Goal: Task Accomplishment & Management: Complete application form

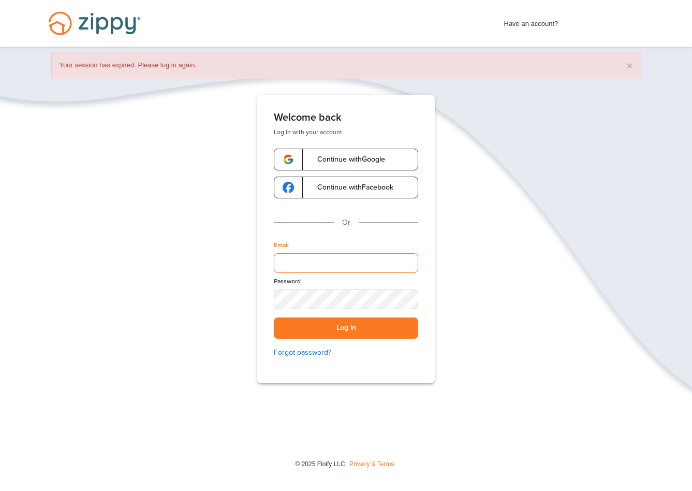
type input "**********"
click at [364, 328] on button "Log in" at bounding box center [346, 327] width 144 height 21
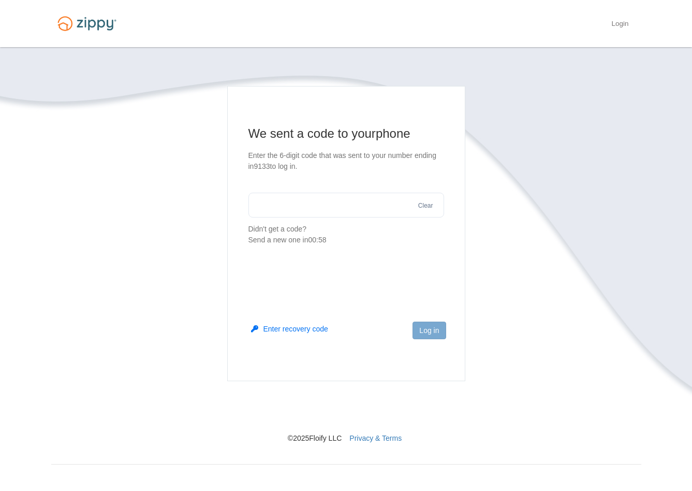
click at [312, 208] on input "text" at bounding box center [346, 205] width 196 height 25
type input "******"
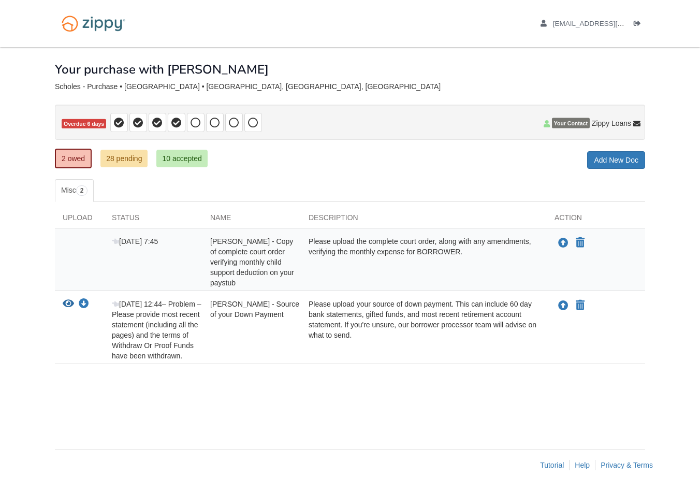
click at [362, 171] on div "× × × Pending Add Document Notice document will be included in the email sent t…" at bounding box center [350, 242] width 590 height 391
drag, startPoint x: 154, startPoint y: 243, endPoint x: 116, endPoint y: 239, distance: 38.0
click at [116, 239] on div "Oct 2 7:45" at bounding box center [153, 262] width 98 height 52
click at [287, 188] on ul "Misc 2" at bounding box center [350, 190] width 590 height 23
drag, startPoint x: 216, startPoint y: 243, endPoint x: 281, endPoint y: 273, distance: 71.8
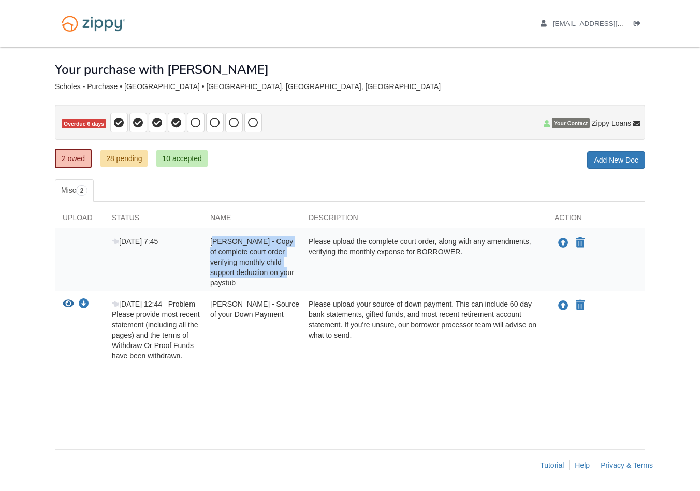
click at [281, 273] on span "Gregory Scholes - Copy of complete court order verifying monthly child support …" at bounding box center [252, 262] width 84 height 50
click at [259, 281] on div "Gregory Scholes - Copy of complete court order verifying monthly child support …" at bounding box center [251, 262] width 98 height 52
drag, startPoint x: 258, startPoint y: 282, endPoint x: 211, endPoint y: 238, distance: 64.1
click at [211, 238] on div "Gregory Scholes - Copy of complete court order verifying monthly child support …" at bounding box center [251, 262] width 98 height 52
drag, startPoint x: 291, startPoint y: 314, endPoint x: 216, endPoint y: 295, distance: 77.1
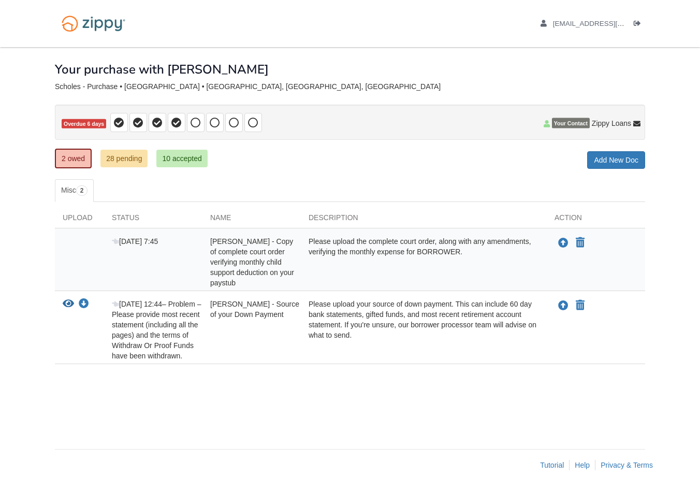
click at [216, 295] on div "View your document Download your document Sep 25 12:44 – Problem – Please provi…" at bounding box center [350, 327] width 590 height 73
click at [369, 314] on div "Please upload your source of down payment. This can include 60 day bank stateme…" at bounding box center [424, 330] width 246 height 62
drag, startPoint x: 362, startPoint y: 337, endPoint x: 304, endPoint y: 303, distance: 67.7
click at [304, 303] on div "Please upload your source of down payment. This can include 60 day bank stateme…" at bounding box center [424, 330] width 246 height 62
drag, startPoint x: 472, startPoint y: 252, endPoint x: 310, endPoint y: 237, distance: 162.7
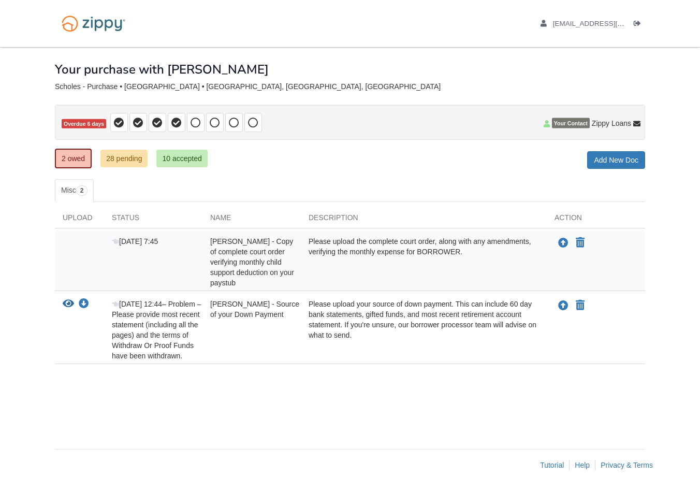
click at [310, 237] on div "Please upload the complete court order, along with any amendments, verifying th…" at bounding box center [424, 262] width 246 height 52
click at [345, 178] on div "× × × Pending Add Document Notice document will be included in the email sent t…" at bounding box center [350, 242] width 590 height 391
click at [124, 157] on link "28 pending" at bounding box center [123, 159] width 47 height 18
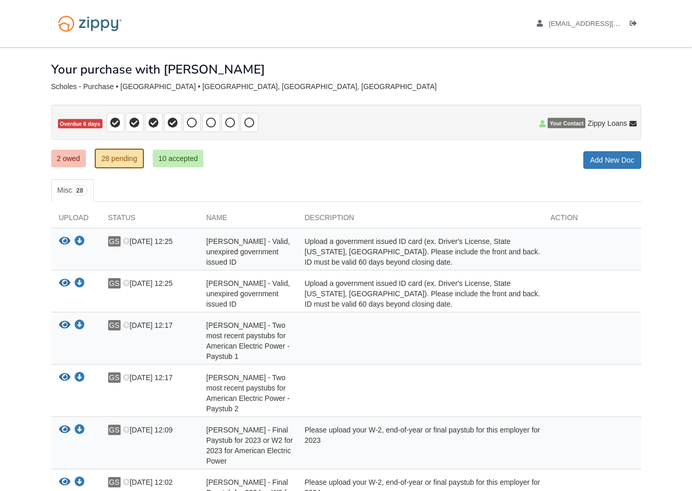
click at [75, 159] on link "2 owed" at bounding box center [68, 159] width 35 height 18
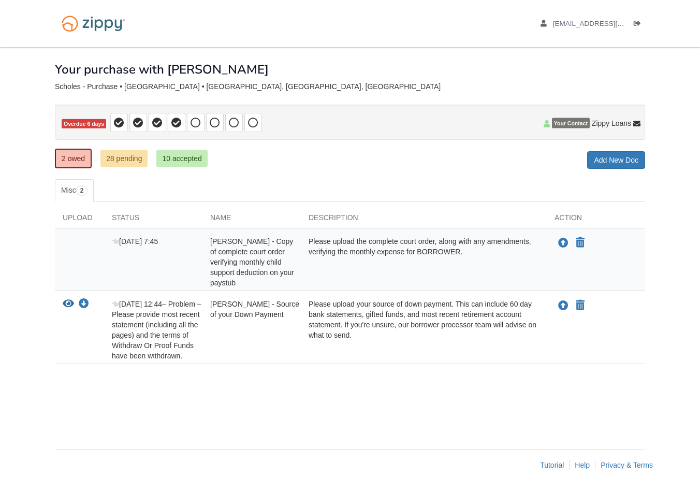
click at [447, 178] on div "× × × Pending Add Document Notice document will be included in the email sent t…" at bounding box center [350, 242] width 590 height 391
click at [460, 281] on div "Please upload the complete court order, along with any amendments, verifying th…" at bounding box center [424, 262] width 246 height 52
click at [323, 181] on ul "Misc 2" at bounding box center [350, 190] width 590 height 23
click at [373, 73] on div "Your purchase with Kassandra" at bounding box center [350, 61] width 590 height 29
click at [562, 245] on icon "Upload Gregory Scholes - Copy of complete court order verifying monthly child s…" at bounding box center [563, 243] width 10 height 10
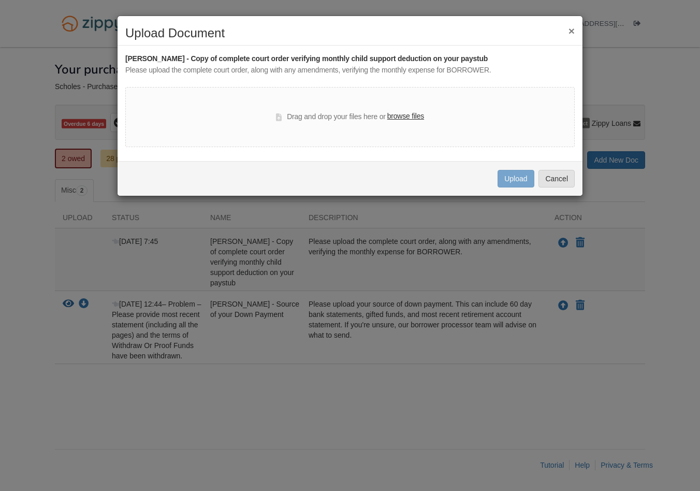
click at [416, 117] on label "browse files" at bounding box center [405, 116] width 37 height 11
click at [0, 0] on input "browse files" at bounding box center [0, 0] width 0 height 0
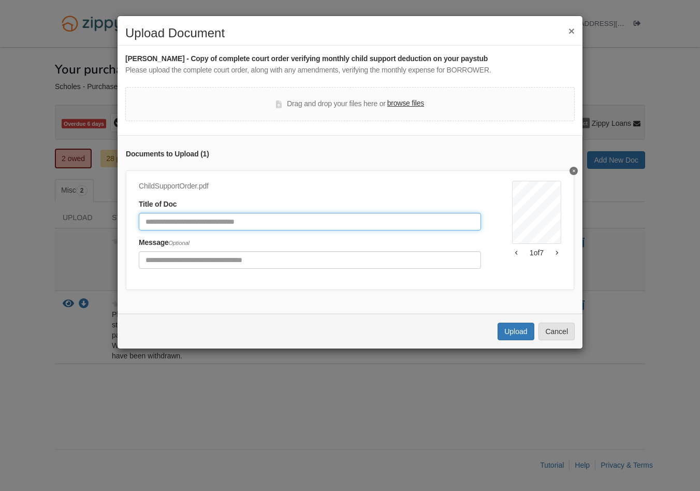
click at [391, 223] on input "Document Title" at bounding box center [310, 222] width 342 height 18
type input "**********"
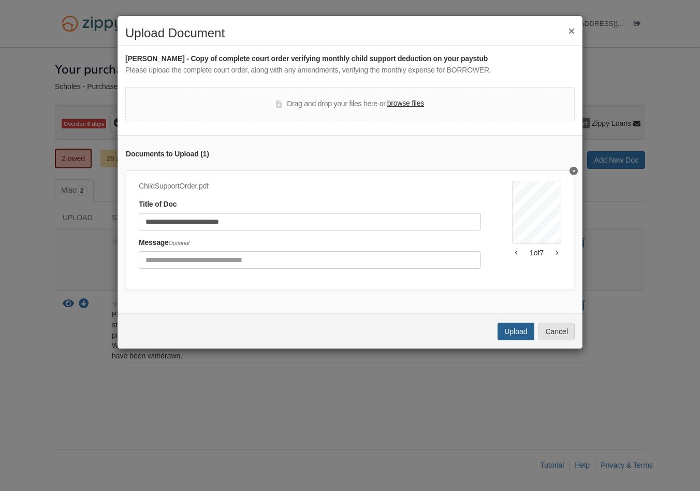
click at [509, 338] on button "Upload" at bounding box center [515, 331] width 36 height 18
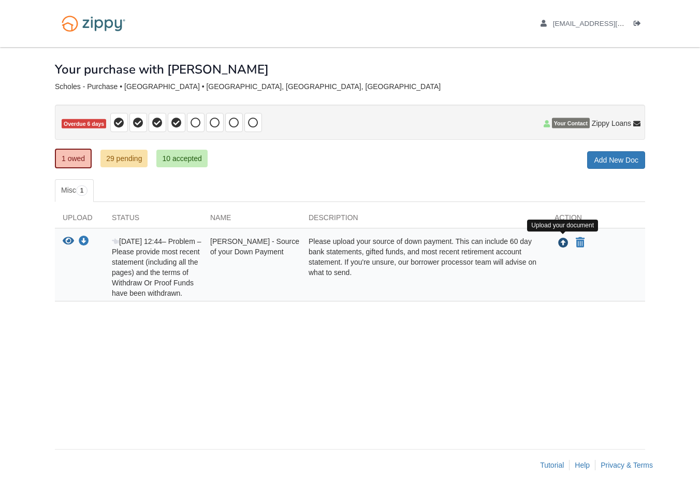
click at [564, 243] on icon "Upload Gregory Scholes - Source of your Down Payment" at bounding box center [563, 243] width 10 height 10
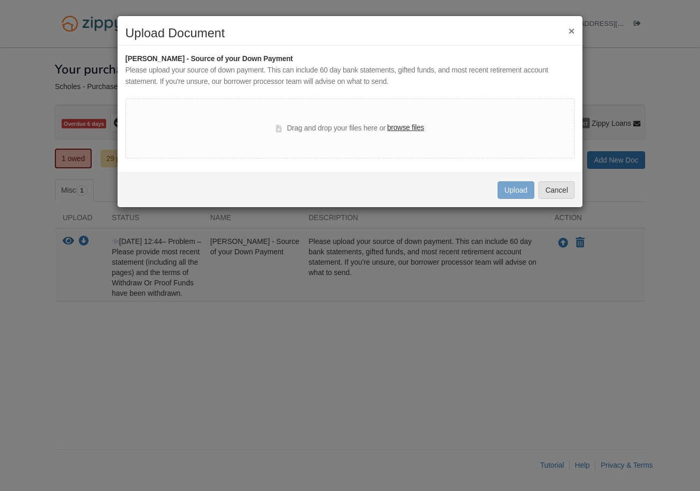
click at [408, 126] on label "browse files" at bounding box center [405, 127] width 37 height 11
click at [0, 0] on input "browse files" at bounding box center [0, 0] width 0 height 0
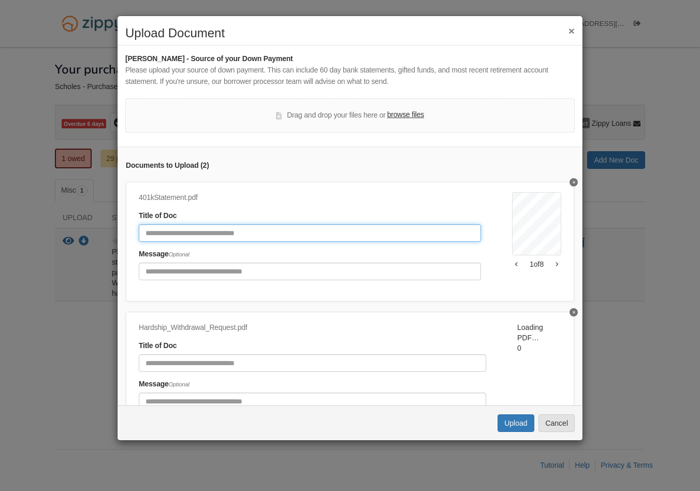
click at [321, 227] on input "Document Title" at bounding box center [310, 233] width 342 height 18
type input "**********"
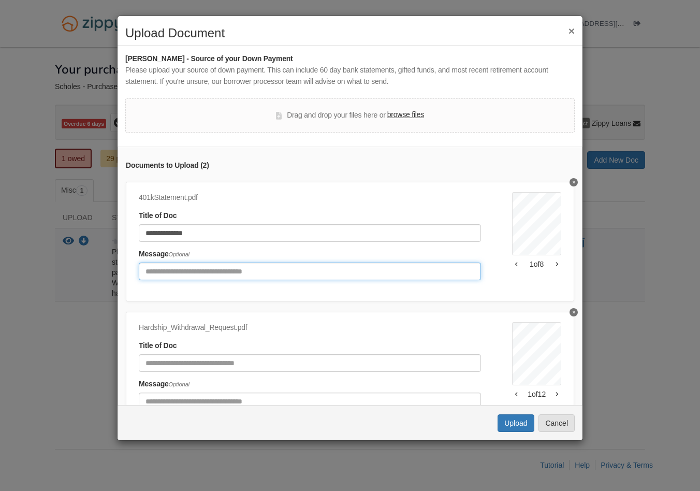
scroll to position [13, 0]
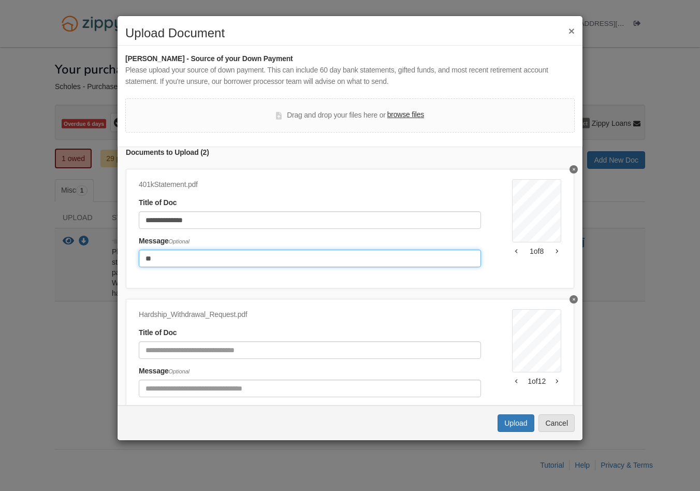
type input "*"
type input "**********"
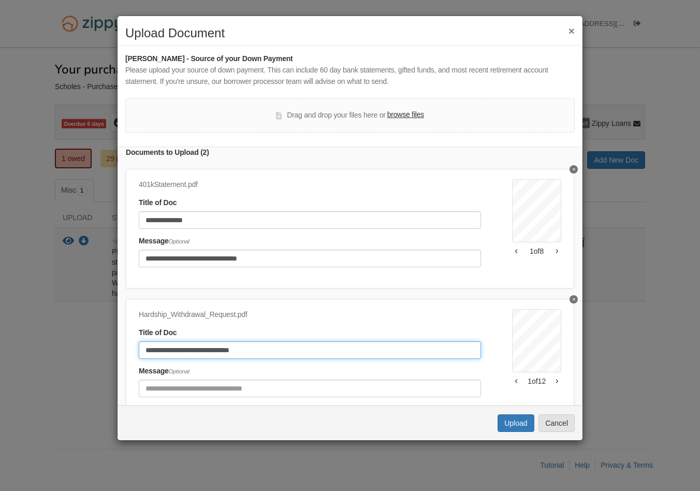
type input "**********"
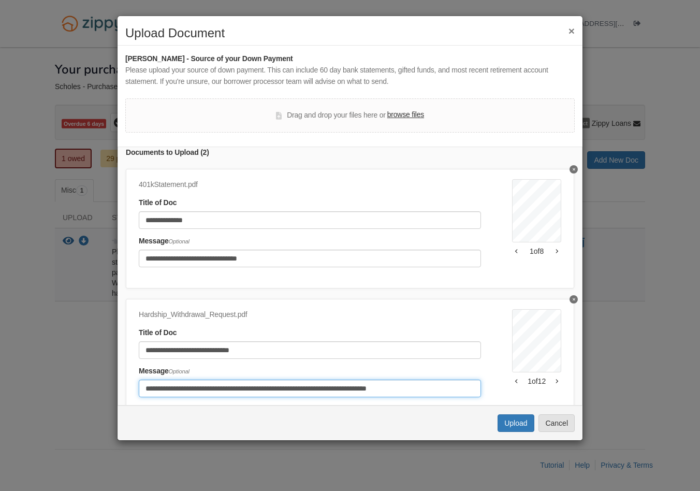
scroll to position [54, 0]
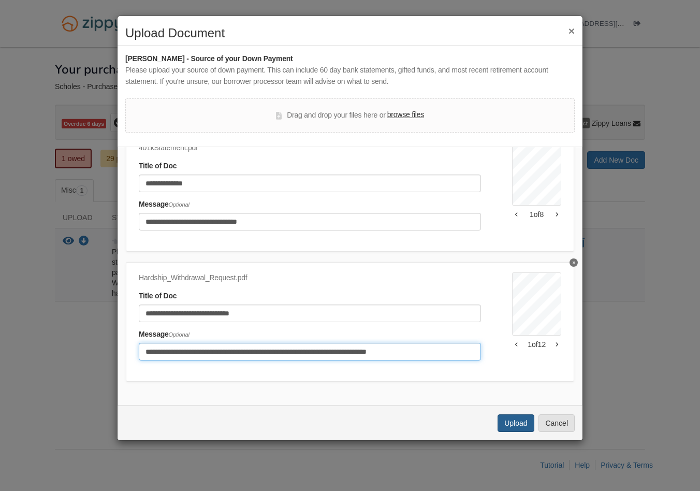
type input "**********"
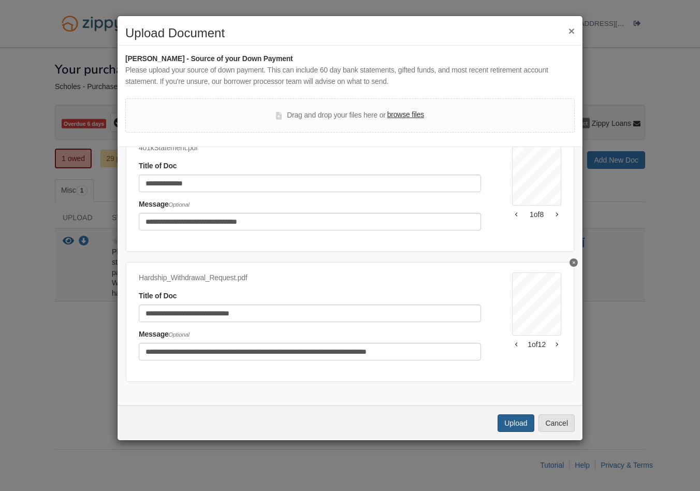
click at [507, 421] on button "Upload" at bounding box center [515, 423] width 36 height 18
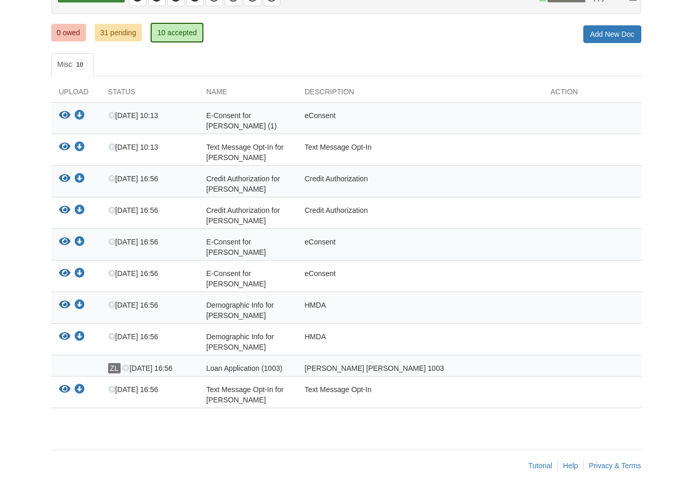
scroll to position [106, 0]
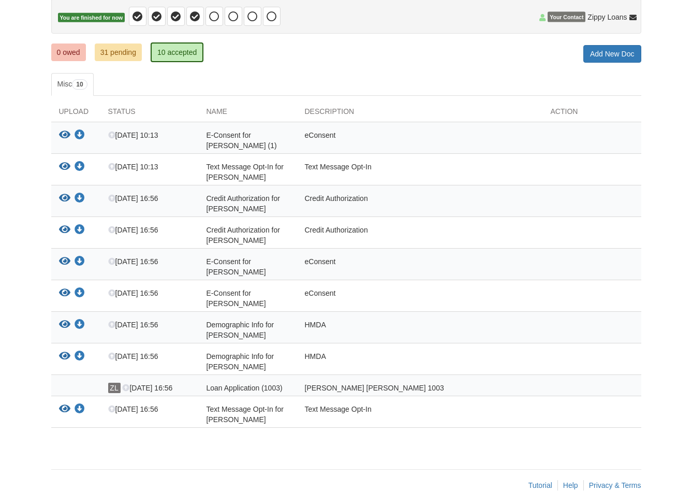
click at [130, 56] on link "31 pending" at bounding box center [118, 52] width 47 height 18
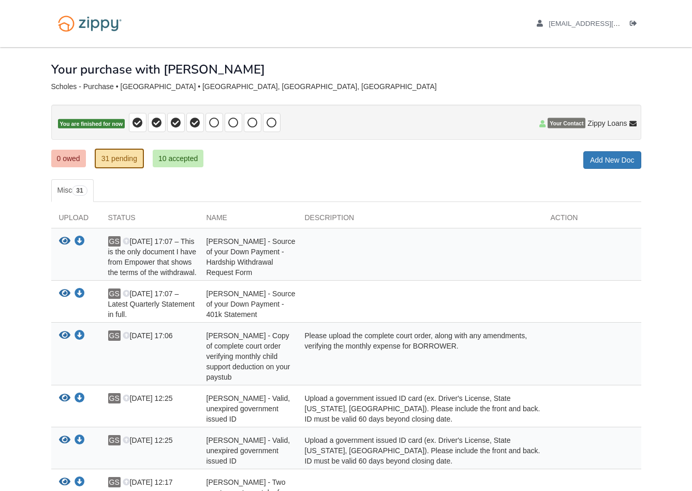
click at [460, 158] on div "0 owed 31 pending 10 accepted My Estimated Payment × My Estimated Payment Add N…" at bounding box center [346, 159] width 590 height 19
click at [462, 160] on div "0 owed 31 pending 10 accepted My Estimated Payment × My Estimated Payment Add N…" at bounding box center [346, 159] width 590 height 19
click at [495, 64] on div "Your purchase with [PERSON_NAME]" at bounding box center [346, 61] width 590 height 29
click at [395, 75] on div "Your purchase with [PERSON_NAME]" at bounding box center [346, 61] width 590 height 29
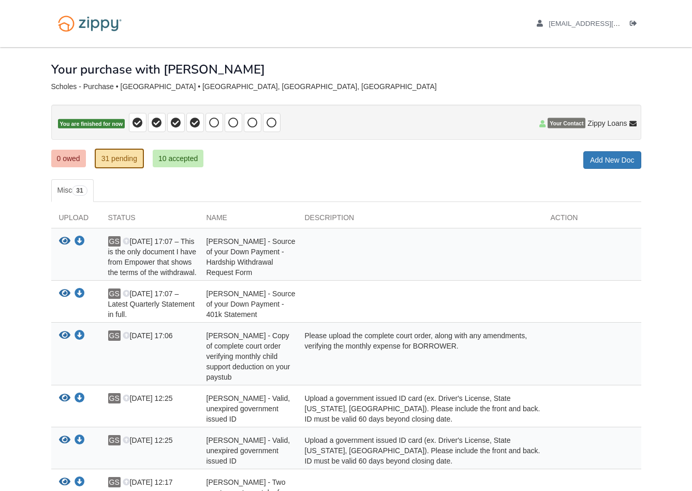
click at [405, 19] on div "[EMAIL_ADDRESS][DOMAIN_NAME] Logout" at bounding box center [346, 23] width 606 height 47
click at [405, 72] on div "Your purchase with [PERSON_NAME]" at bounding box center [346, 61] width 590 height 29
click at [438, 70] on div "Your purchase with [PERSON_NAME]" at bounding box center [346, 61] width 590 height 29
click at [452, 20] on div "[EMAIL_ADDRESS][DOMAIN_NAME] Logout" at bounding box center [346, 23] width 606 height 47
